Goal: Transaction & Acquisition: Obtain resource

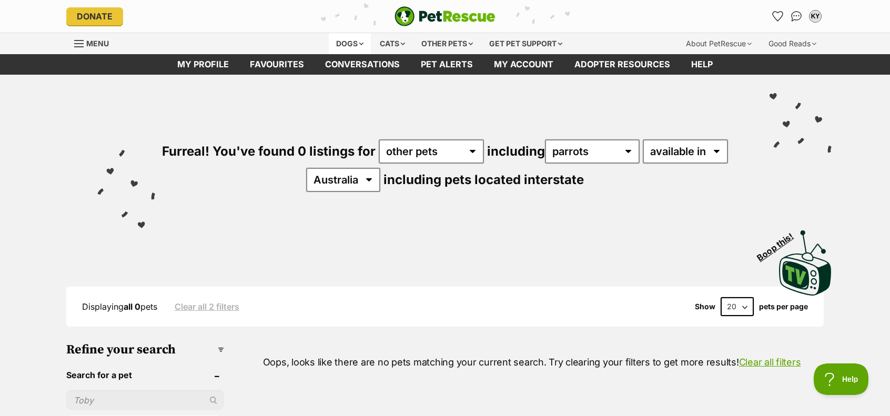
click at [352, 43] on div "Dogs" at bounding box center [350, 43] width 42 height 21
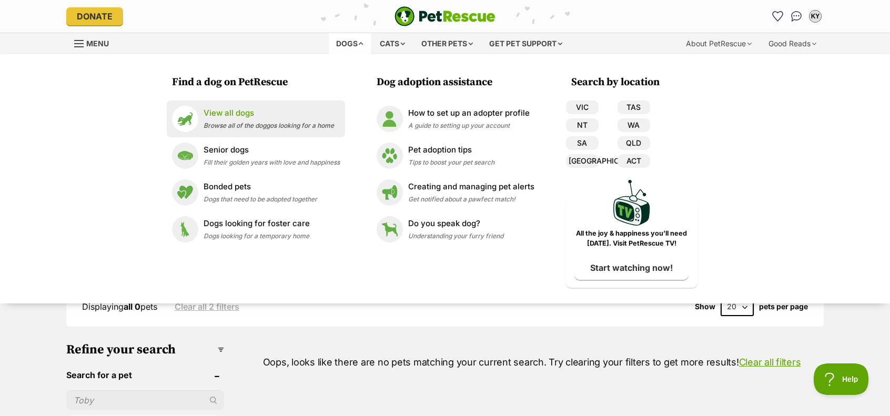
click at [302, 124] on span "Browse all of the doggos looking for a home" at bounding box center [269, 126] width 131 height 8
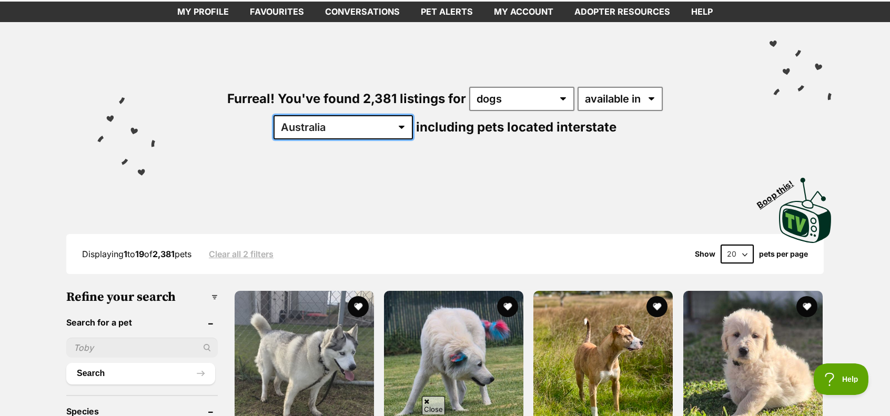
click at [413, 115] on select "Australia ACT NSW NT QLD SA TAS VIC WA" at bounding box center [343, 127] width 139 height 24
select select "VIC"
click at [413, 115] on select "Australia ACT NSW NT QLD SA TAS VIC WA" at bounding box center [343, 127] width 139 height 24
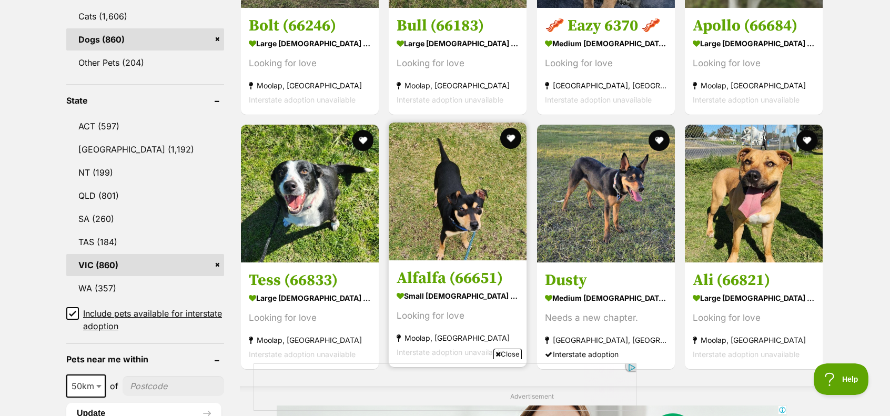
click at [507, 354] on span "Close" at bounding box center [508, 354] width 28 height 11
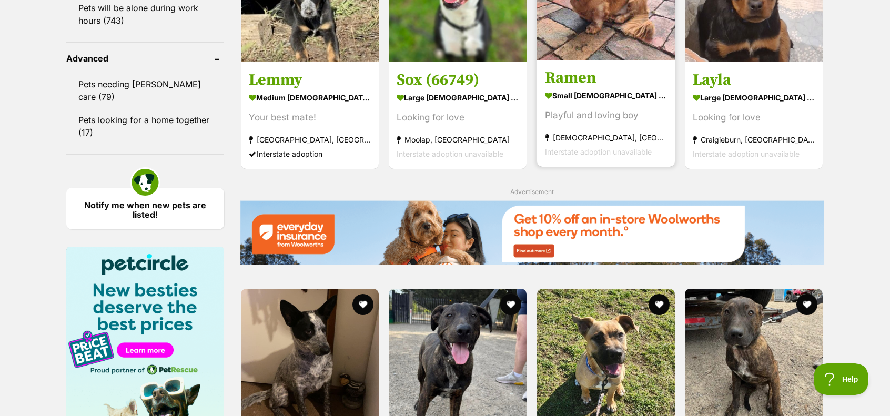
scroll to position [1526, 0]
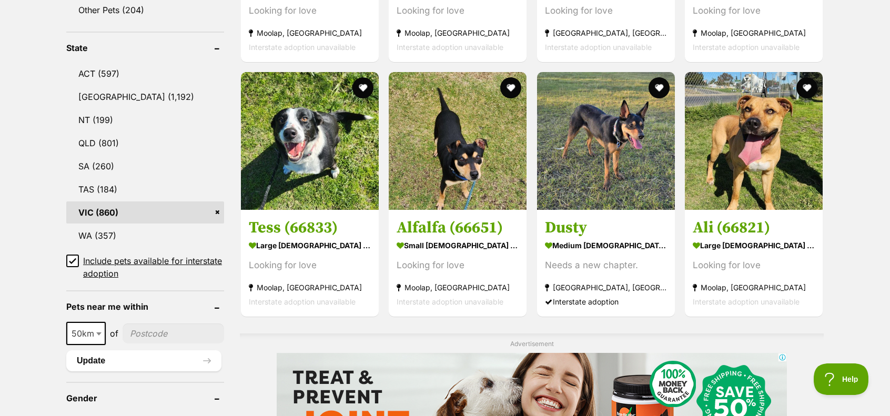
drag, startPoint x: 887, startPoint y: 112, endPoint x: 885, endPoint y: 77, distance: 34.8
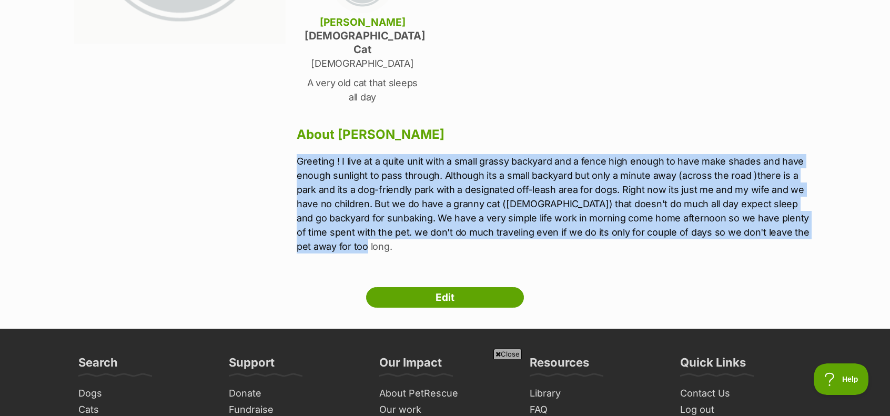
drag, startPoint x: 298, startPoint y: 146, endPoint x: 819, endPoint y: 227, distance: 526.8
click at [819, 227] on div "Next Prev 1 Kai-Lun Yang Bayswater North, Victoria Household 2 Adults Has no ch…" at bounding box center [445, 71] width 774 height 476
copy p "Greeting ! I live at a quite unit with a small grassy backyard and a fence high…"
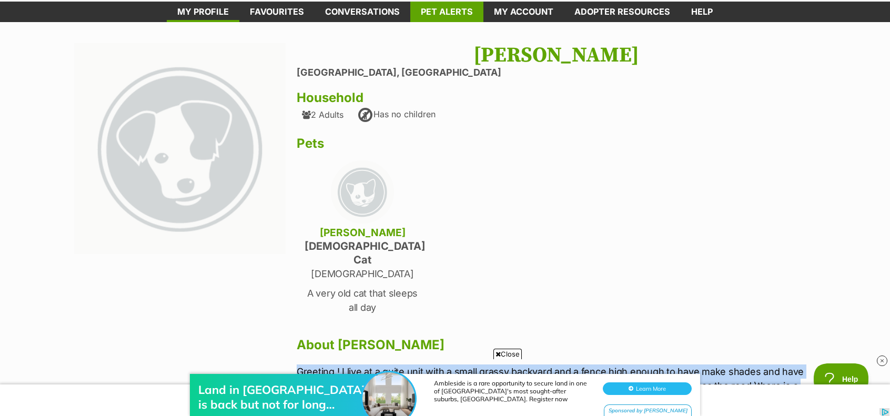
click at [436, 8] on link "Pet alerts" at bounding box center [447, 12] width 73 height 21
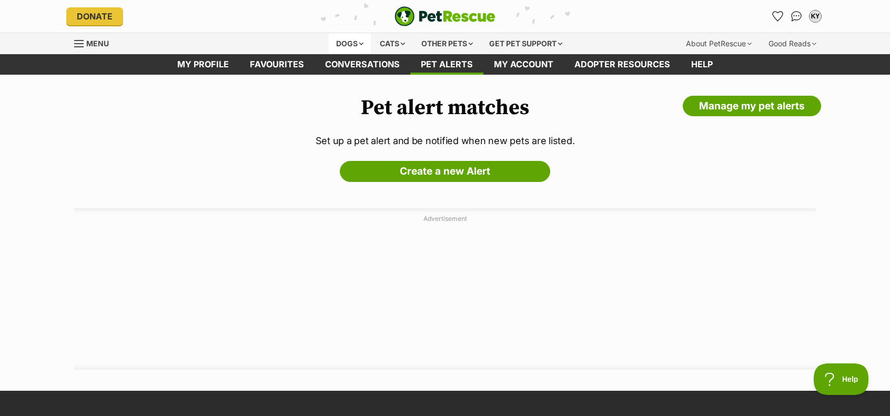
click at [347, 41] on div "Dogs" at bounding box center [350, 43] width 42 height 21
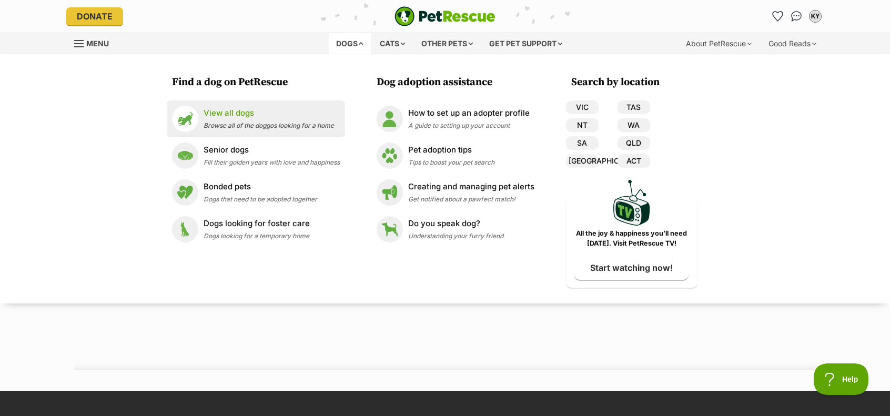
click at [260, 121] on div "View all dogs Browse all of the doggos looking for a home" at bounding box center [269, 118] width 131 height 23
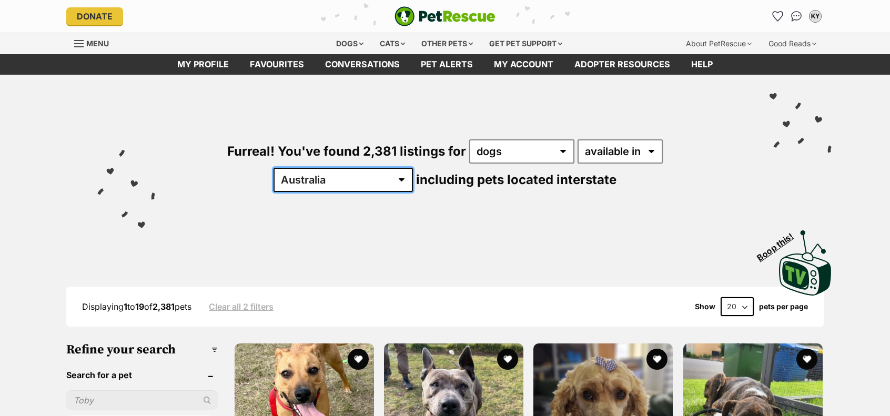
drag, startPoint x: 653, startPoint y: 149, endPoint x: 658, endPoint y: 158, distance: 10.7
click at [413, 168] on select "Australia ACT NSW NT QLD SA TAS VIC WA" at bounding box center [343, 180] width 139 height 24
select select "VIC"
click at [413, 168] on select "Australia ACT NSW NT QLD SA TAS VIC WA" at bounding box center [343, 180] width 139 height 24
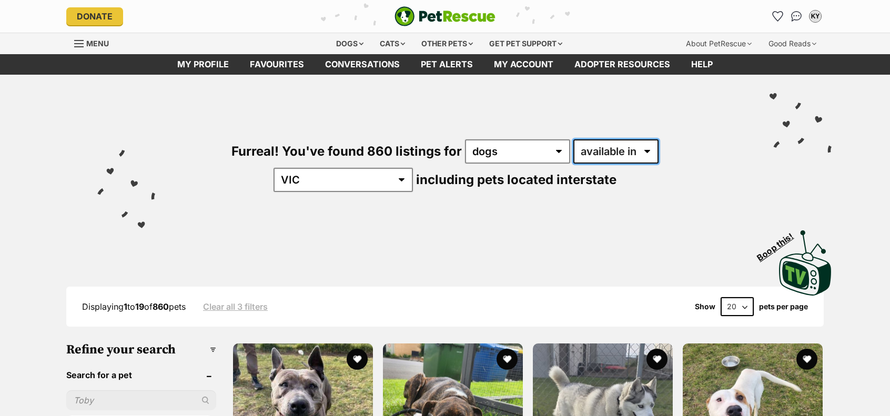
click at [574, 153] on select "available in located in" at bounding box center [616, 151] width 85 height 24
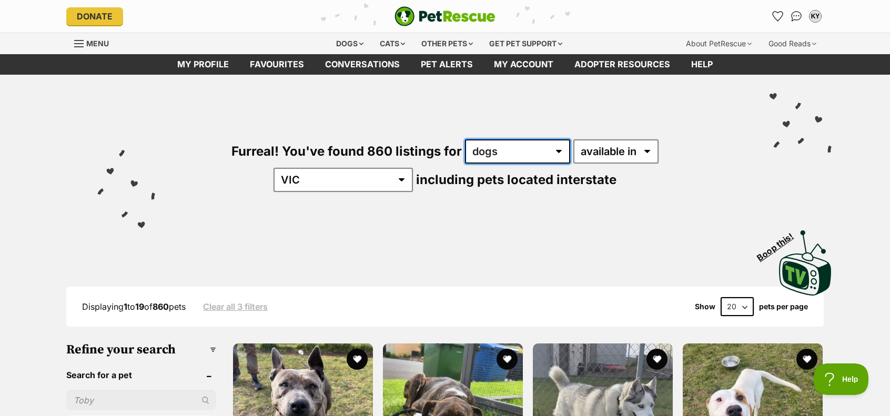
click at [492, 150] on select "any type of pet cats dogs other pets" at bounding box center [517, 151] width 105 height 24
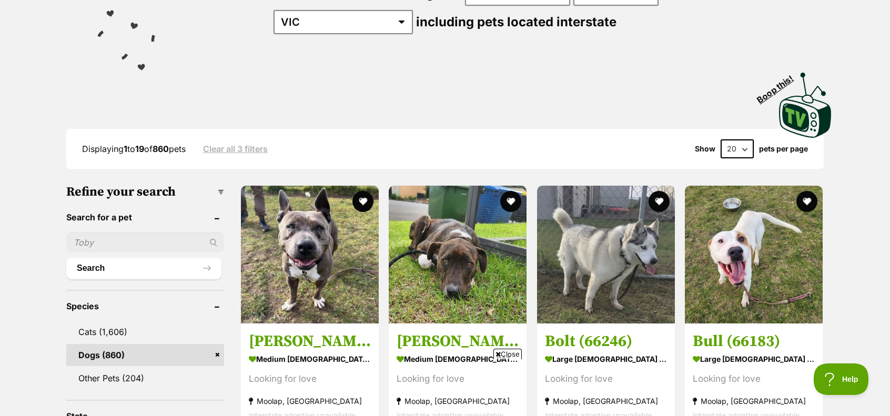
click at [512, 352] on span "Close" at bounding box center [508, 354] width 28 height 11
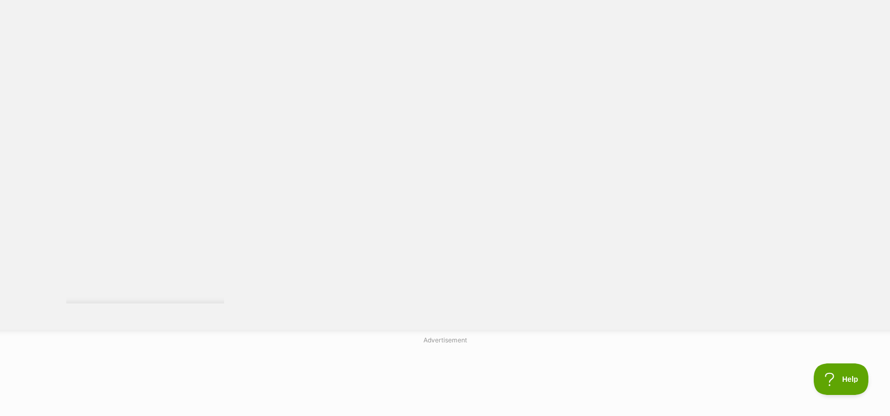
scroll to position [1895, 0]
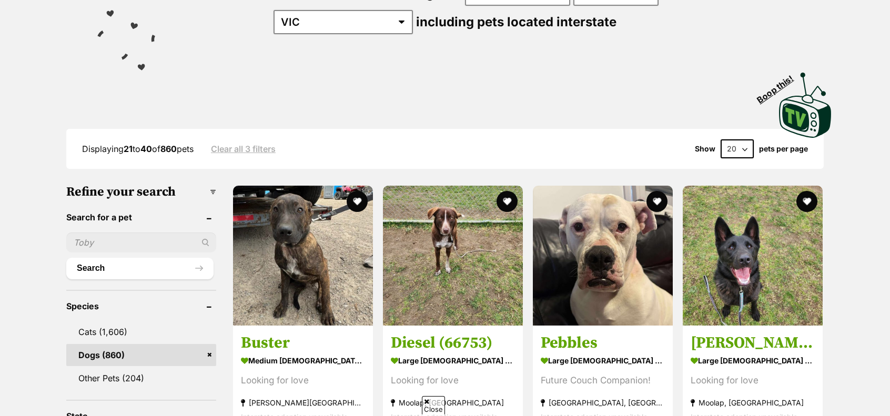
click at [749, 136] on div "Displaying 21 to 40 of 860 pets Clear all 3 filters Show 20 40 60 pets per page" at bounding box center [445, 149] width 758 height 40
drag, startPoint x: 744, startPoint y: 144, endPoint x: 746, endPoint y: 154, distance: 10.6
click at [744, 144] on select "20 40 60" at bounding box center [737, 148] width 33 height 19
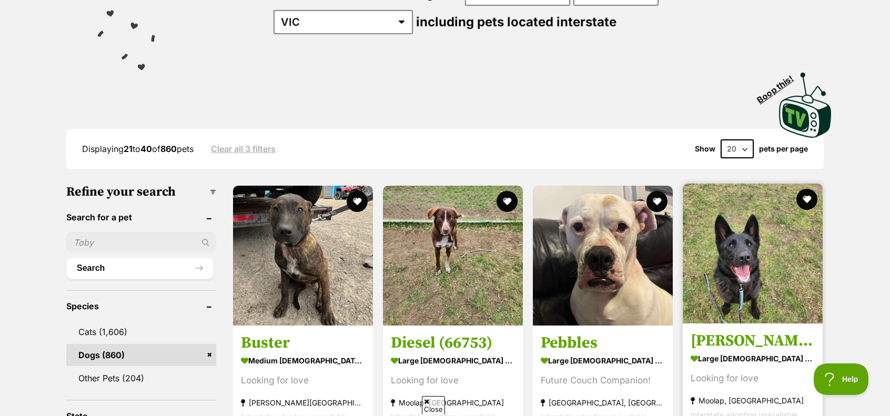
select select "60"
click at [721, 139] on select "20 40 60" at bounding box center [737, 148] width 33 height 19
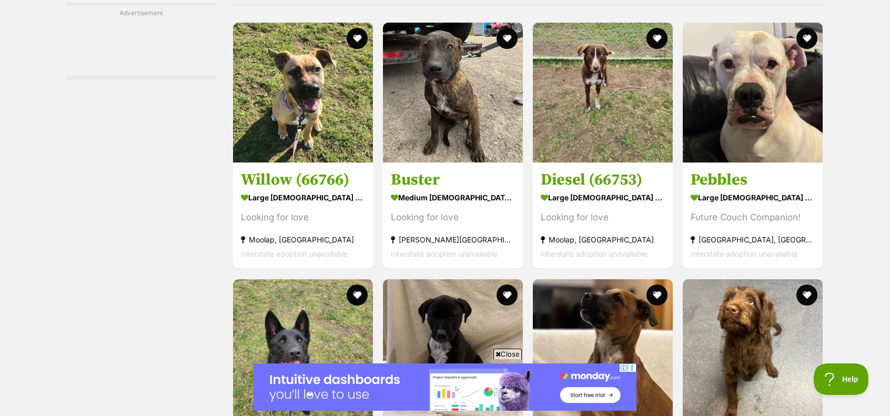
click at [516, 354] on span "Close" at bounding box center [508, 354] width 28 height 11
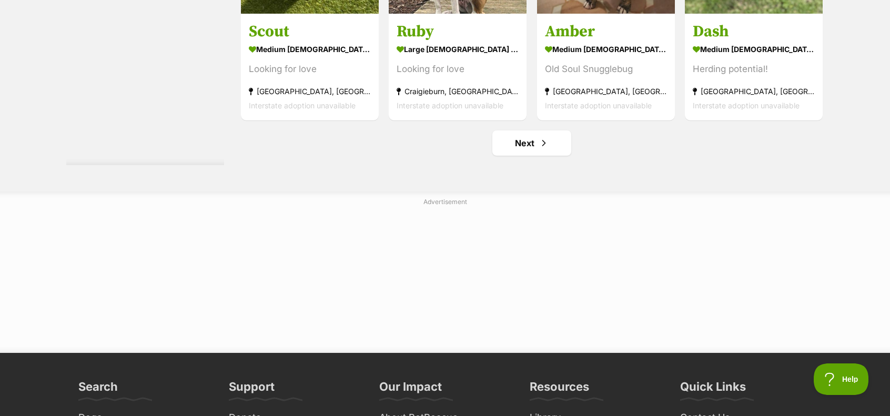
scroll to position [5579, 0]
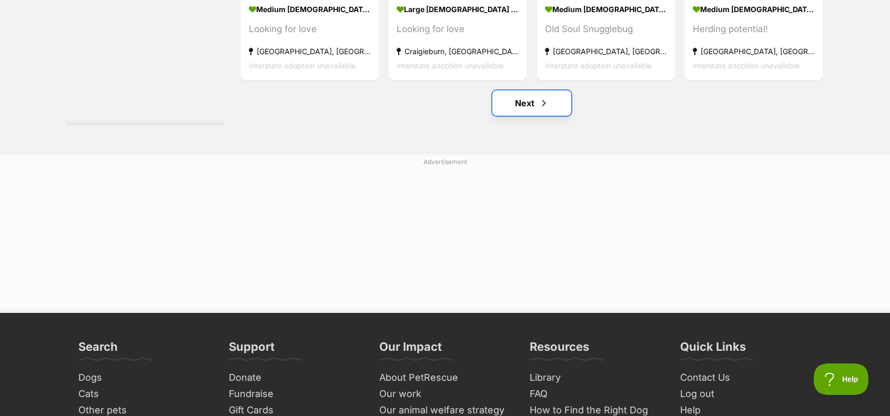
click at [544, 105] on span "Next page" at bounding box center [544, 103] width 11 height 13
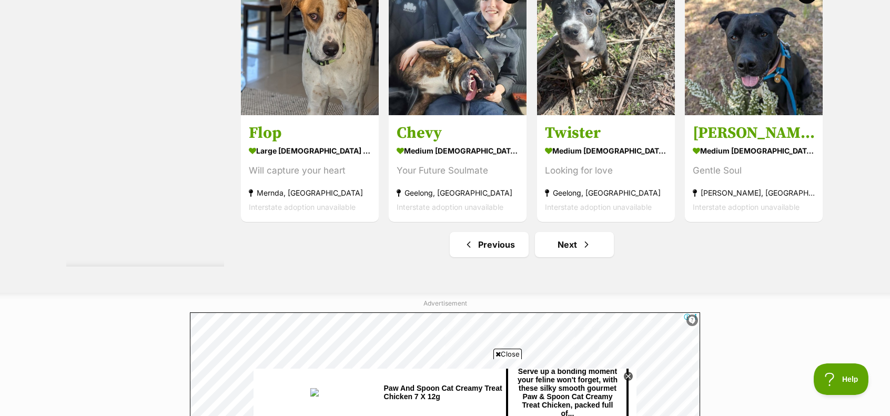
scroll to position [5410, 0]
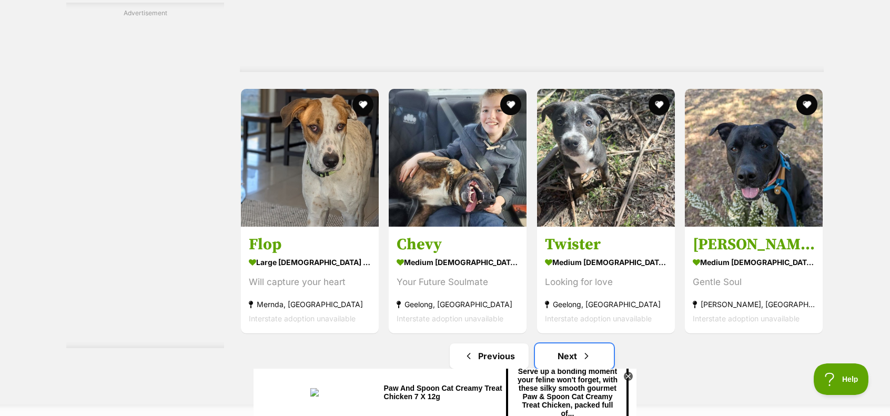
click at [594, 356] on link "Next" at bounding box center [574, 356] width 79 height 25
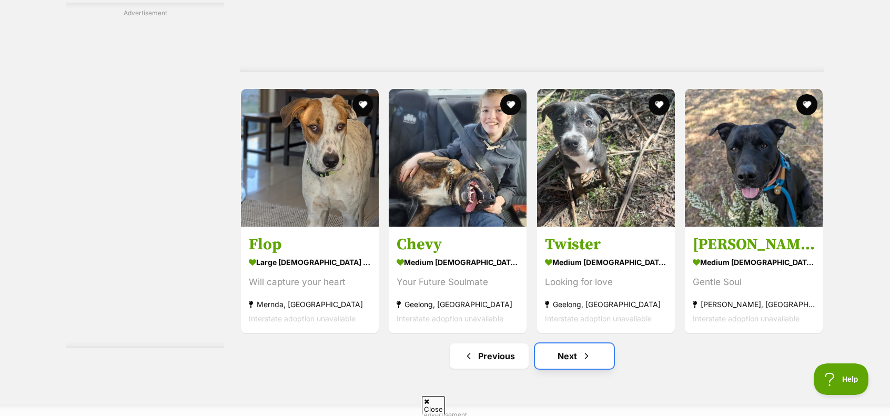
scroll to position [0, 0]
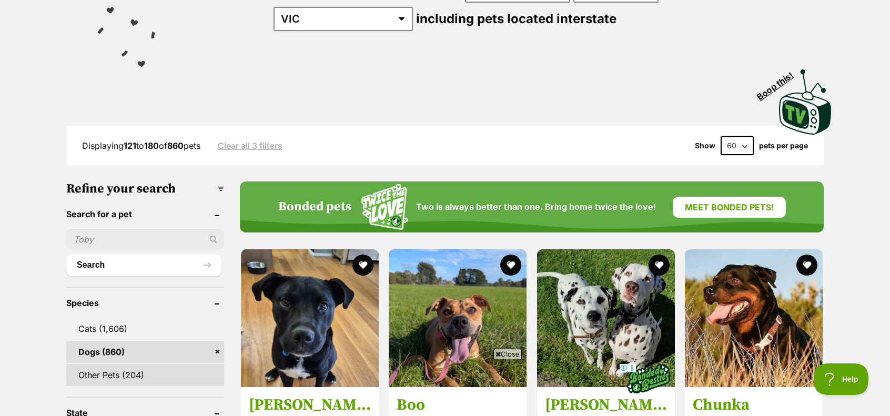
scroll to position [105, 0]
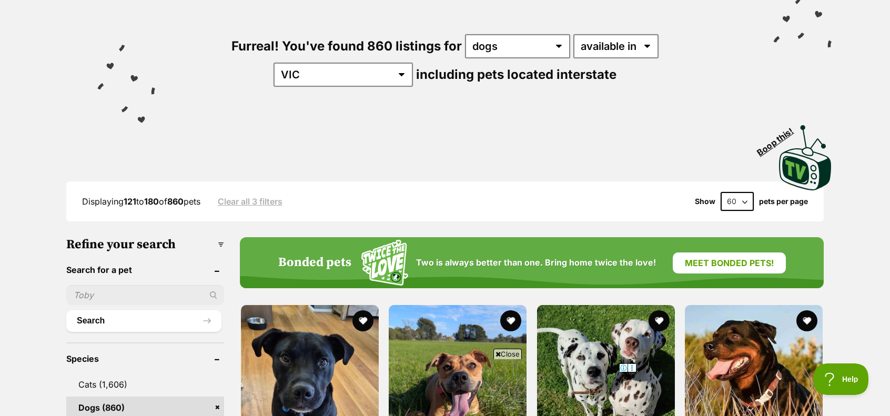
click at [169, 293] on input "text" at bounding box center [145, 295] width 158 height 20
click at [176, 316] on button "Search" at bounding box center [143, 321] width 155 height 21
click at [176, 298] on input "text" at bounding box center [145, 295] width 158 height 20
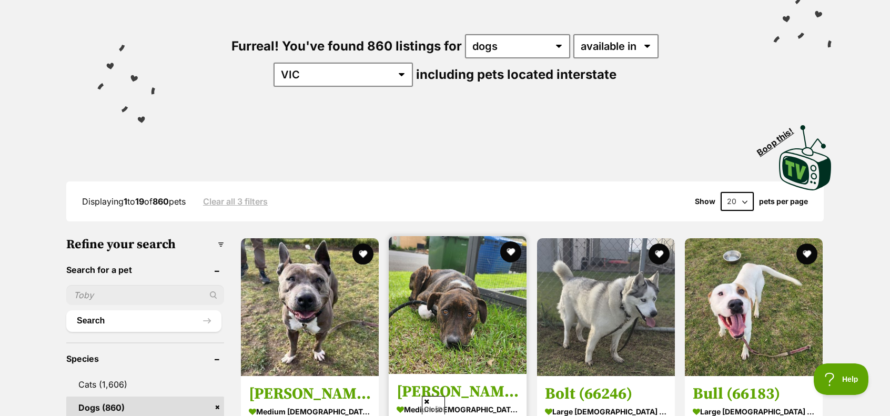
drag, startPoint x: 512, startPoint y: 351, endPoint x: 517, endPoint y: 338, distance: 13.7
click at [512, 351] on img at bounding box center [458, 305] width 138 height 138
